Goal: Task Accomplishment & Management: Manage account settings

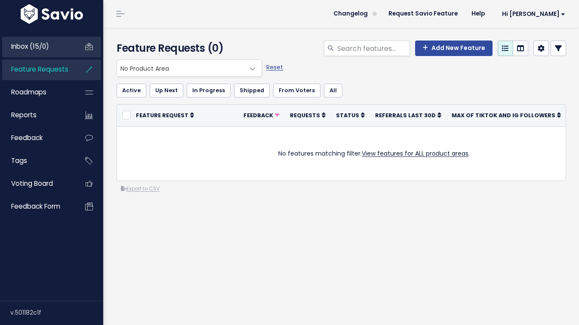
click at [49, 50] on span "Inbox (15/0)" at bounding box center [30, 46] width 38 height 9
